Goal: Task Accomplishment & Management: Use online tool/utility

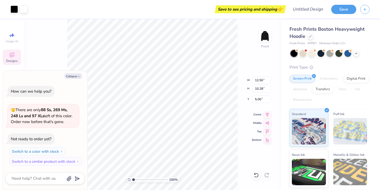
type textarea "x"
drag, startPoint x: 134, startPoint y: 179, endPoint x: 146, endPoint y: 179, distance: 11.9
click at [137, 179] on input "range" at bounding box center [150, 179] width 36 height 5
click at [146, 179] on input "range" at bounding box center [150, 179] width 36 height 5
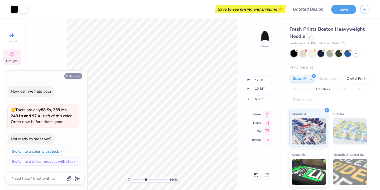
type input "2.78"
click at [140, 179] on input "range" at bounding box center [150, 179] width 36 height 5
click at [75, 74] on button "Collapse" at bounding box center [73, 76] width 18 height 6
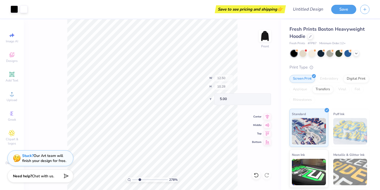
type textarea "x"
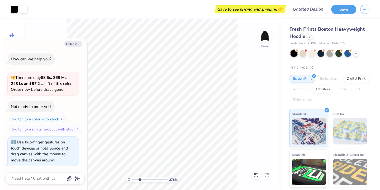
type input "1.96"
click at [137, 179] on input "range" at bounding box center [150, 179] width 36 height 5
click at [73, 45] on button "Collapse" at bounding box center [73, 44] width 18 height 6
type textarea "x"
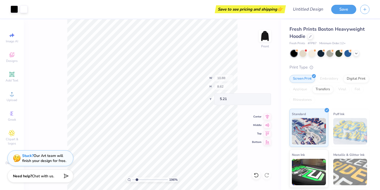
type input "10.88"
type input "8.62"
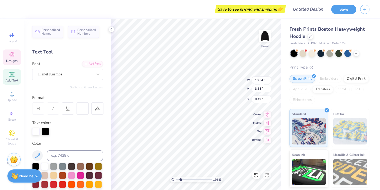
type textarea "k"
type textarea "SNIPENARY"
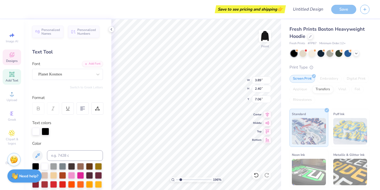
type input "3.89"
type input "2.40"
type input "7.06"
type textarea "i"
type input "8.02"
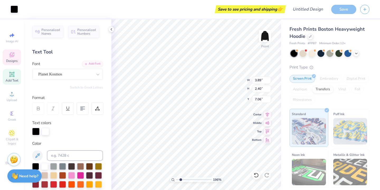
type input "8.02"
type input "6.89"
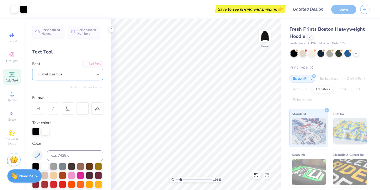
click at [97, 74] on icon at bounding box center [97, 74] width 3 height 2
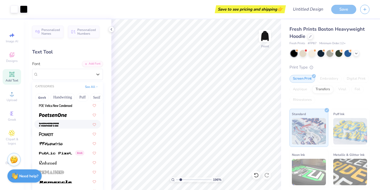
scroll to position [2369, 0]
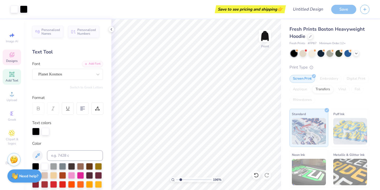
click at [9, 57] on icon at bounding box center [12, 55] width 6 height 6
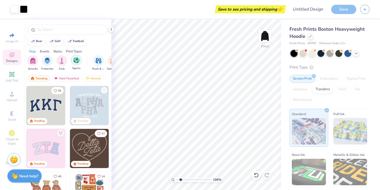
click at [77, 62] on img "filter for Sports" at bounding box center [76, 60] width 6 height 6
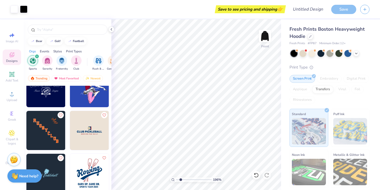
scroll to position [201, 0]
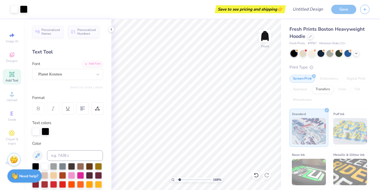
type input "1.65"
click at [180, 180] on input "range" at bounding box center [194, 179] width 36 height 5
type input "9.22"
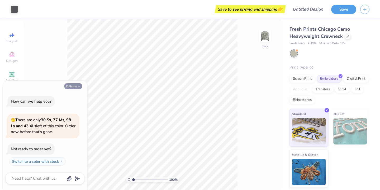
click at [73, 85] on button "Collapse" at bounding box center [73, 86] width 18 height 6
type textarea "x"
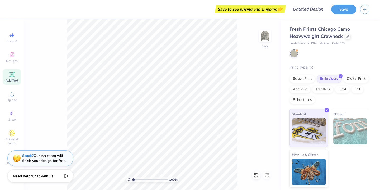
click at [11, 79] on span "Add Text" at bounding box center [12, 80] width 13 height 4
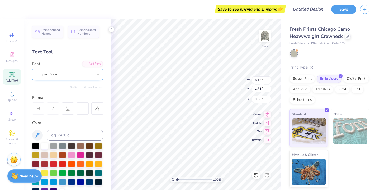
click at [72, 77] on div at bounding box center [65, 74] width 54 height 7
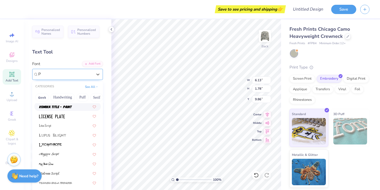
type input "P"
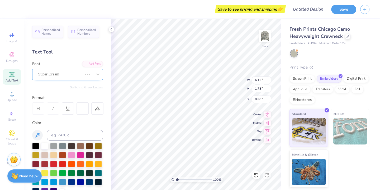
click at [64, 70] on div "Super Dream" at bounding box center [60, 74] width 45 height 8
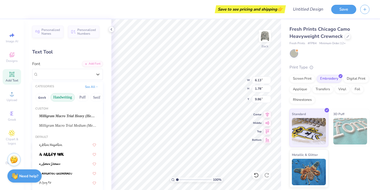
type input "6.70"
type input "2.43"
type input "9.54"
click at [68, 99] on button "Handwriting" at bounding box center [62, 97] width 25 height 8
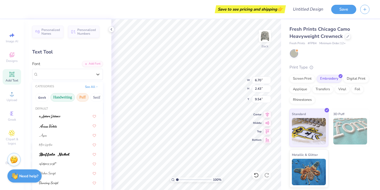
click at [82, 98] on button "Puff" at bounding box center [83, 97] width 12 height 8
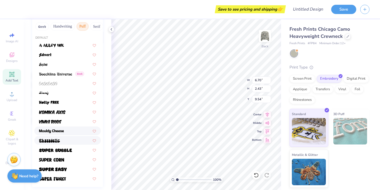
scroll to position [62, 0]
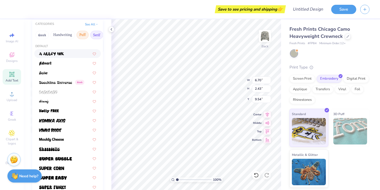
click at [100, 34] on button "Serif" at bounding box center [96, 35] width 13 height 8
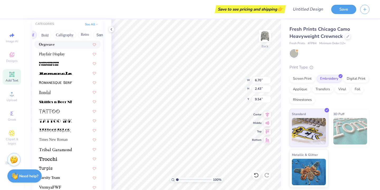
scroll to position [0, 72]
click at [59, 35] on button "Calligraphy" at bounding box center [59, 35] width 23 height 8
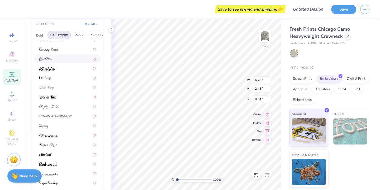
scroll to position [129, 0]
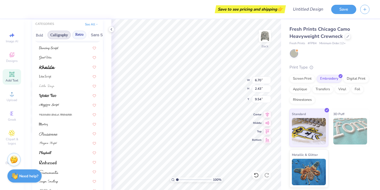
click at [81, 35] on button "Retro" at bounding box center [79, 35] width 14 height 8
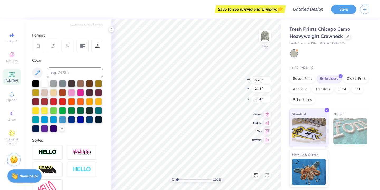
click at [13, 70] on div "Add Text" at bounding box center [12, 77] width 18 height 16
type input "6.13"
type input "1.78"
type input "9.86"
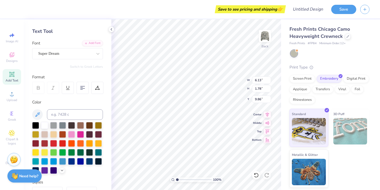
scroll to position [0, 0]
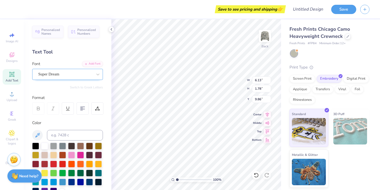
click at [64, 74] on div "Super Dream" at bounding box center [65, 74] width 55 height 8
type input "pl"
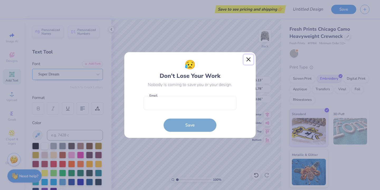
click at [247, 60] on button "Close" at bounding box center [249, 59] width 10 height 10
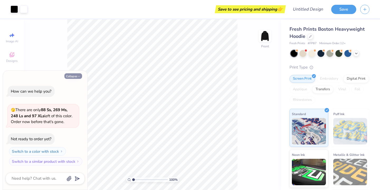
click at [72, 76] on button "Collapse" at bounding box center [73, 76] width 18 height 6
type textarea "x"
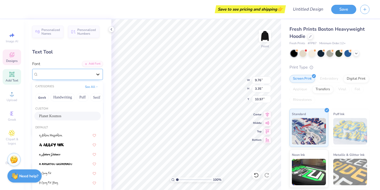
click at [97, 72] on icon at bounding box center [97, 74] width 5 height 5
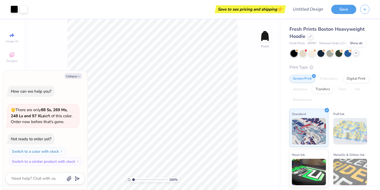
click at [357, 52] on icon at bounding box center [357, 53] width 4 height 4
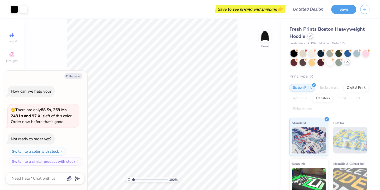
click at [309, 35] on div at bounding box center [311, 36] width 6 height 6
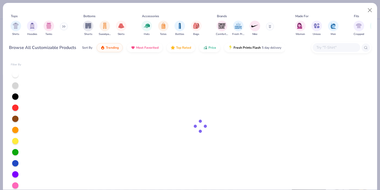
type textarea "x"
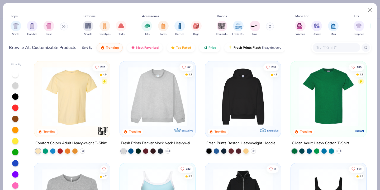
click at [323, 45] on input "text" at bounding box center [336, 47] width 41 height 6
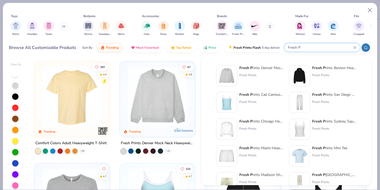
type input "Fresh P"
click at [231, 132] on img at bounding box center [227, 129] width 16 height 16
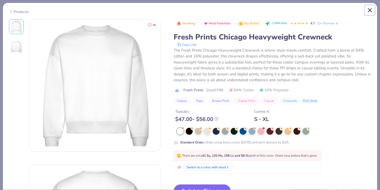
click at [373, 10] on button "Close" at bounding box center [370, 10] width 10 height 10
type textarea "x"
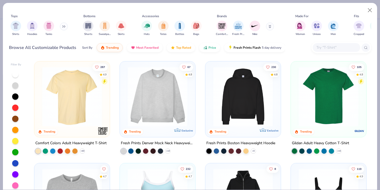
click at [338, 49] on input "text" at bounding box center [336, 47] width 41 height 6
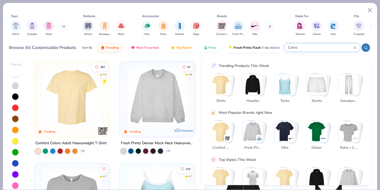
type input "Camo"
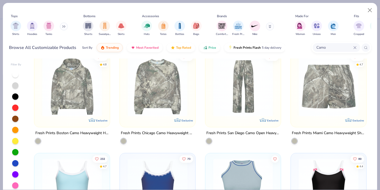
scroll to position [1, 0]
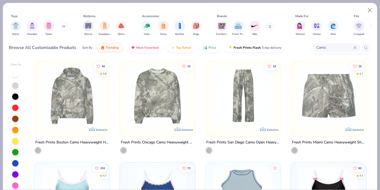
click at [164, 93] on img at bounding box center [157, 96] width 65 height 60
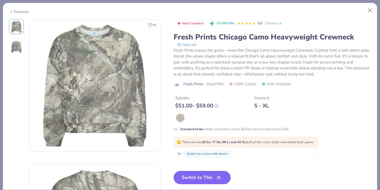
click at [201, 176] on button "Switch to This" at bounding box center [202, 177] width 57 height 13
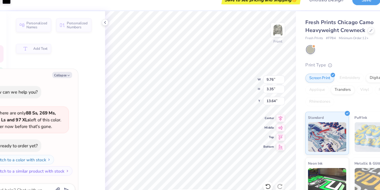
type textarea "x"
type input "9.76"
type input "3.35"
type input "13.64"
type textarea "x"
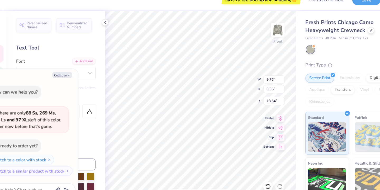
type input "8.24"
type input "9.52"
type textarea "x"
type input "8.24"
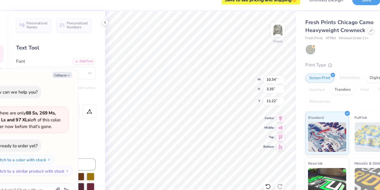
type input "8.24"
type input "9.52"
type textarea "x"
type input "10.88"
type input "8.61"
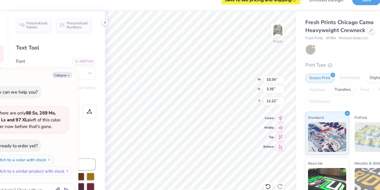
type input "7.94"
type textarea "x"
type textarea "kapp"
type textarea "x"
type textarea "kap"
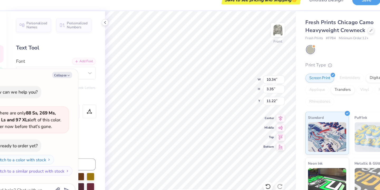
type textarea "x"
type textarea "ka"
type textarea "x"
type textarea "k"
type textarea "x"
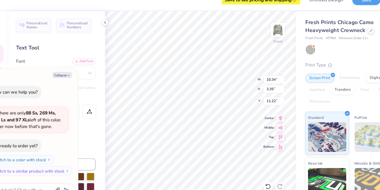
type textarea "x"
type textarea "S"
type textarea "x"
type textarea "SN"
type textarea "x"
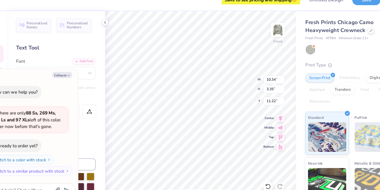
type textarea "SNi"
type textarea "x"
type textarea "SNip"
type textarea "x"
type textarea "SNipe"
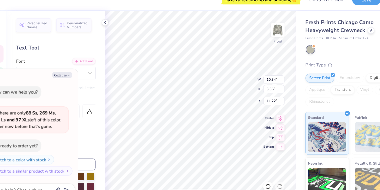
type textarea "x"
type textarea "SNipen"
type textarea "x"
type textarea "SNipena"
type textarea "x"
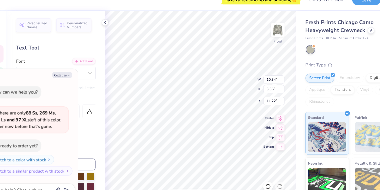
type textarea "SNipenar"
type textarea "x"
type textarea "SNipenary"
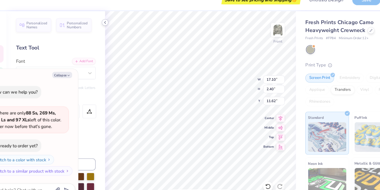
click at [111, 30] on polyline at bounding box center [111, 29] width 1 height 2
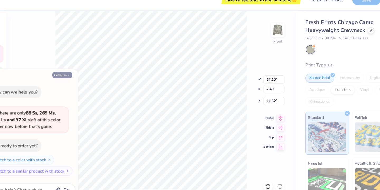
click at [73, 74] on button "Collapse" at bounding box center [73, 76] width 18 height 6
type textarea "x"
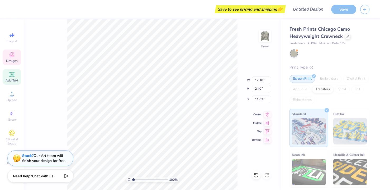
scroll to position [0, 0]
click at [14, 76] on icon at bounding box center [12, 74] width 6 height 6
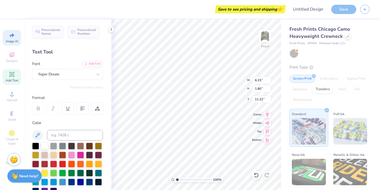
type input "6.23"
type input "1.80"
type input "11.22"
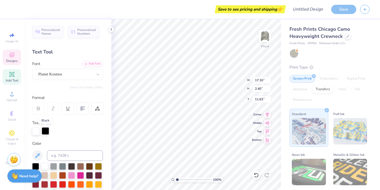
click at [47, 129] on div at bounding box center [45, 130] width 7 height 7
click at [47, 129] on div at bounding box center [45, 131] width 7 height 7
click at [47, 129] on div at bounding box center [45, 130] width 7 height 7
click at [46, 165] on div at bounding box center [44, 165] width 7 height 7
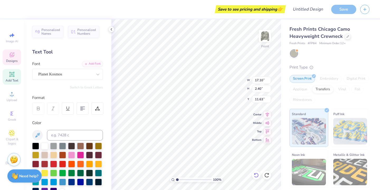
click at [255, 174] on icon at bounding box center [256, 174] width 5 height 5
type input "11.62"
click at [255, 174] on icon at bounding box center [256, 174] width 5 height 5
type input "6.23"
type input "1.80"
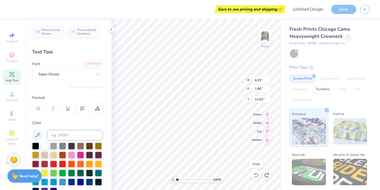
type input "11.22"
type input "17.10"
type input "2.40"
type input "11.83"
type input "6.23"
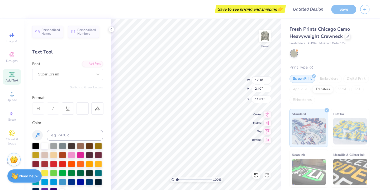
type input "1.80"
type input "11.22"
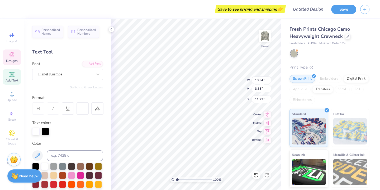
type input "11.23"
type textarea "k"
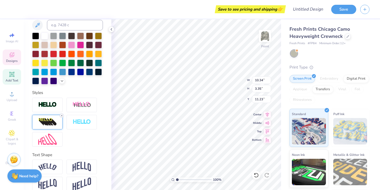
type textarea "SNipenary"
click at [63, 115] on icon at bounding box center [61, 115] width 3 height 3
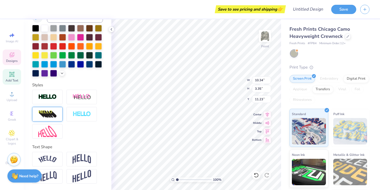
scroll to position [110, 0]
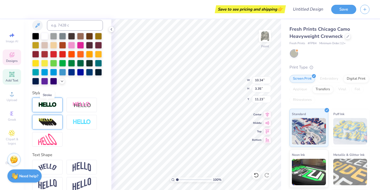
click at [54, 106] on img at bounding box center [47, 105] width 18 height 6
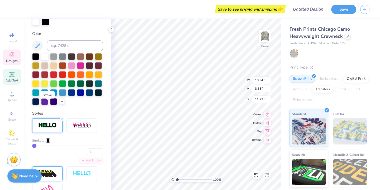
scroll to position [130, 0]
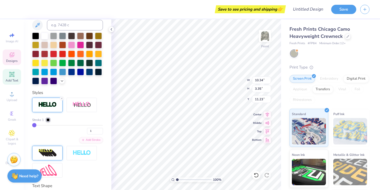
type input "7"
type input "8"
type input "9"
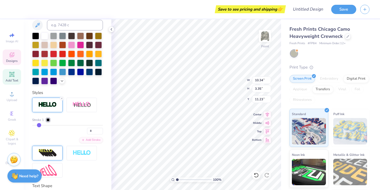
type input "9"
type input "12"
type input "15"
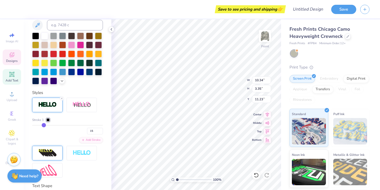
type input "17"
type input "20"
type input "22"
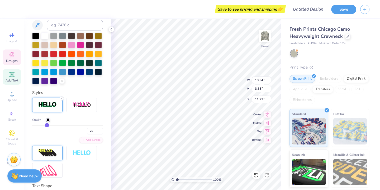
type input "22"
type input "24"
type input "27"
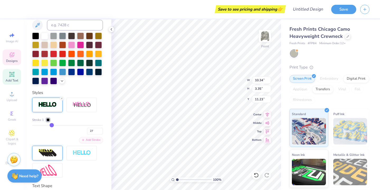
type input "29"
type input "31"
type input "32"
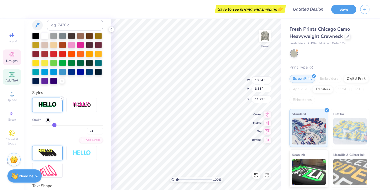
type input "32"
type input "34"
type input "35"
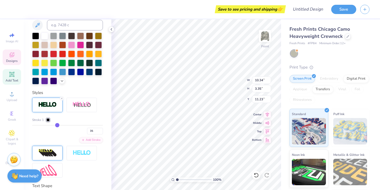
type input "36"
type input "37"
type input "38"
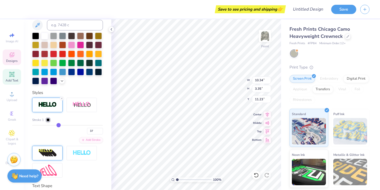
type input "38"
type input "39"
type input "40"
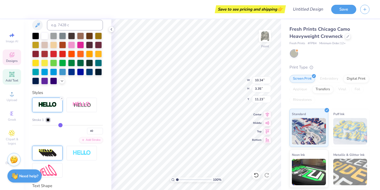
type input "41"
type input "42"
type input "43"
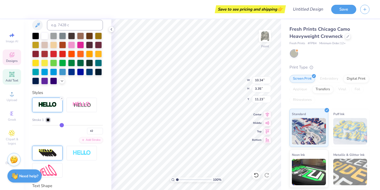
type input "43"
type input "44"
type input "45"
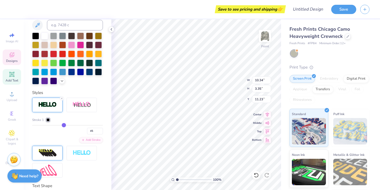
type input "46"
type input "47"
type input "48"
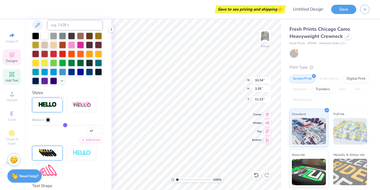
type input "48"
type input "49"
type input "51"
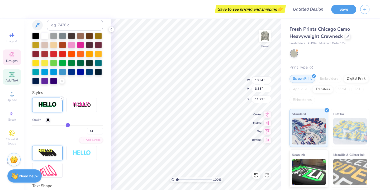
type input "52"
type input "54"
type input "56"
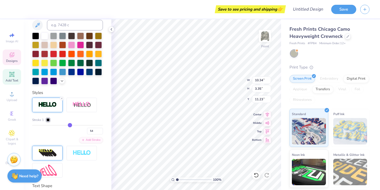
type input "56"
type input "57"
type input "59"
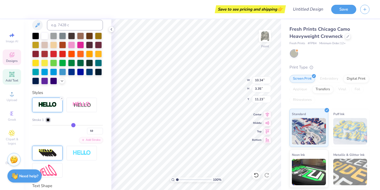
type input "60"
type input "62"
type input "63"
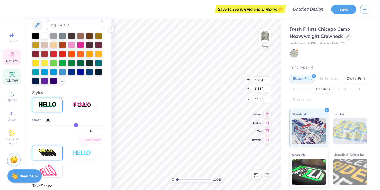
type input "63"
type input "64"
type input "65"
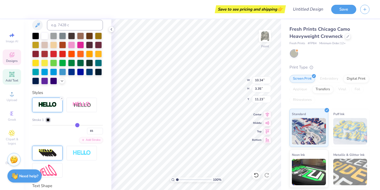
type input "66"
type input "67"
type input "68"
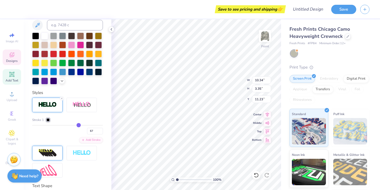
type input "68"
type input "69"
type input "70"
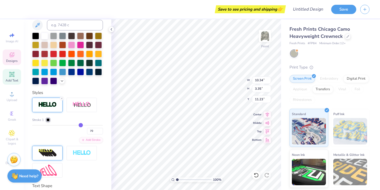
type input "71"
type input "72"
type input "73"
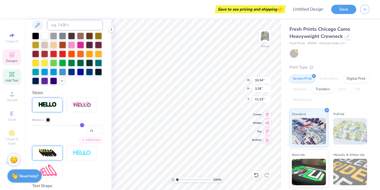
type input "73"
type input "74"
type input "76"
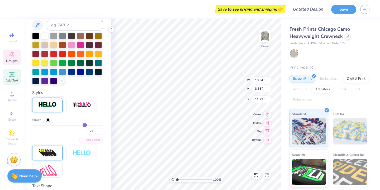
type input "77"
type input "78"
type input "80"
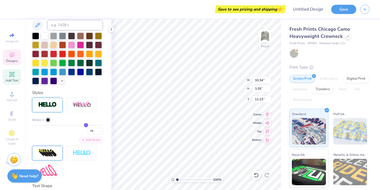
type input "80"
type input "82"
type input "84"
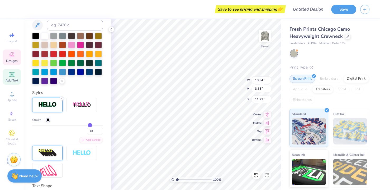
type input "85"
type input "87"
type input "88"
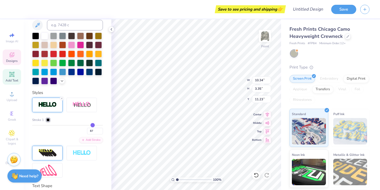
type input "88"
type input "90"
type input "93"
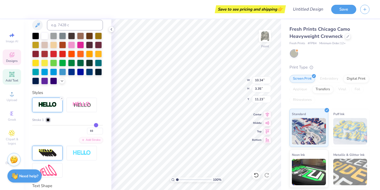
type input "95"
type input "96"
type input "98"
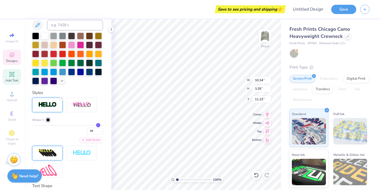
type input "98"
type input "99"
type input "100"
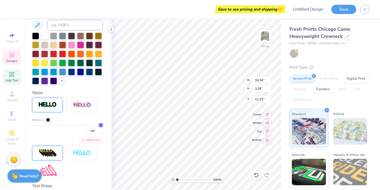
type input "98"
type input "91"
drag, startPoint x: 38, startPoint y: 125, endPoint x: 44, endPoint y: 125, distance: 5.6
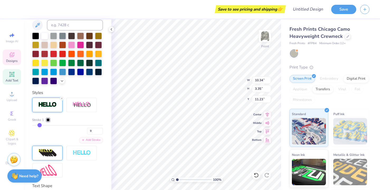
drag, startPoint x: 92, startPoint y: 126, endPoint x: 40, endPoint y: 127, distance: 52.3
click at [40, 125] on input "range" at bounding box center [67, 125] width 71 height 1
drag, startPoint x: 40, startPoint y: 126, endPoint x: 15, endPoint y: 125, distance: 25.1
click at [15, 125] on div "Save to see pricing and shipping 👉 Design Title Save Image AI Designs Add Text …" at bounding box center [190, 95] width 380 height 190
click at [61, 97] on line at bounding box center [62, 98] width 2 height 2
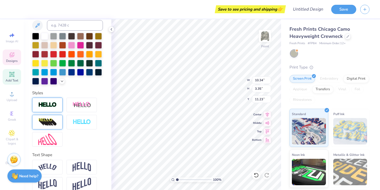
scroll to position [117, 0]
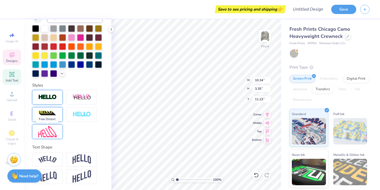
click at [54, 131] on img at bounding box center [47, 131] width 18 height 11
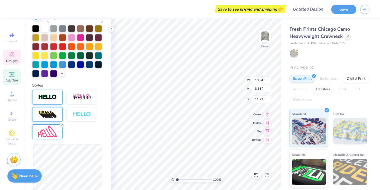
click at [62, 125] on icon at bounding box center [61, 124] width 3 height 3
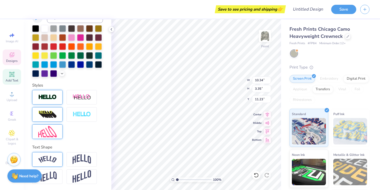
click at [55, 162] on img at bounding box center [47, 159] width 18 height 7
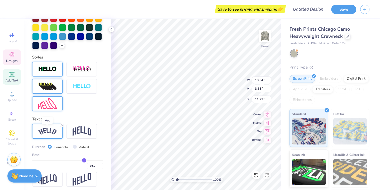
scroll to position [148, 0]
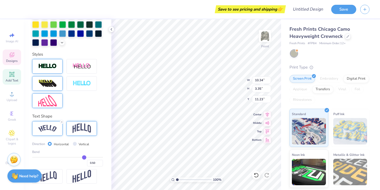
click at [87, 130] on img at bounding box center [82, 128] width 18 height 10
drag, startPoint x: 83, startPoint y: 156, endPoint x: 90, endPoint y: 157, distance: 7.2
click at [90, 157] on input "range" at bounding box center [67, 157] width 71 height 1
drag, startPoint x: 90, startPoint y: 157, endPoint x: 84, endPoint y: 158, distance: 6.0
click at [84, 157] on input "range" at bounding box center [67, 157] width 71 height 1
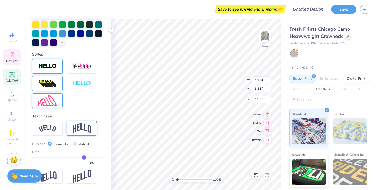
scroll to position [0, 0]
click at [85, 157] on input "range" at bounding box center [67, 157] width 71 height 1
click at [96, 122] on line at bounding box center [96, 122] width 2 height 2
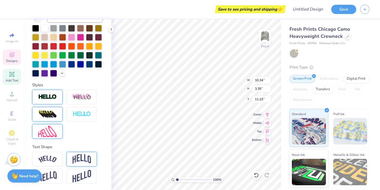
scroll to position [117, 0]
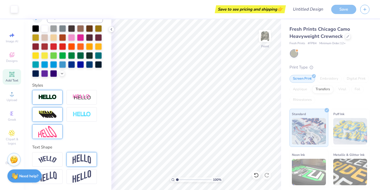
click at [294, 53] on div at bounding box center [294, 53] width 7 height 7
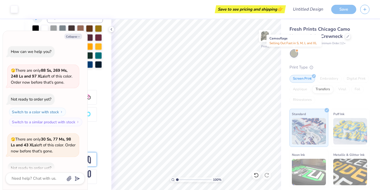
scroll to position [19, 0]
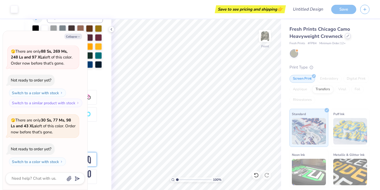
click at [347, 37] on div at bounding box center [348, 36] width 6 height 6
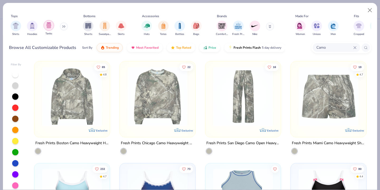
click at [50, 29] on div "filter for Tanks" at bounding box center [49, 25] width 11 height 11
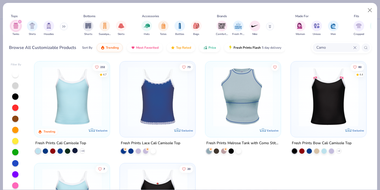
click at [76, 150] on div at bounding box center [74, 150] width 5 height 5
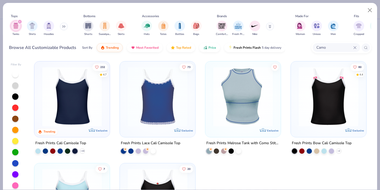
click at [75, 151] on div at bounding box center [74, 150] width 5 height 5
click at [77, 101] on img at bounding box center [72, 97] width 65 height 60
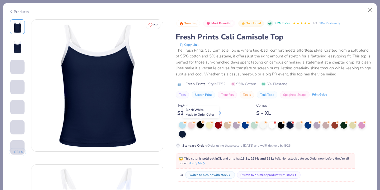
click at [200, 126] on div at bounding box center [200, 124] width 7 height 7
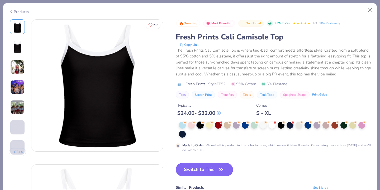
click at [200, 170] on button "Switch to This" at bounding box center [204, 169] width 57 height 13
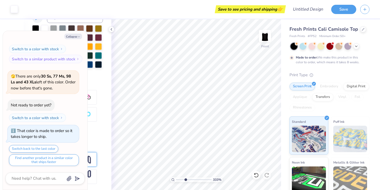
click at [185, 179] on input "range" at bounding box center [194, 179] width 36 height 5
drag, startPoint x: 185, startPoint y: 179, endPoint x: 182, endPoint y: 179, distance: 3.7
click at [182, 179] on input "range" at bounding box center [194, 179] width 36 height 5
